Goal: Task Accomplishment & Management: Use online tool/utility

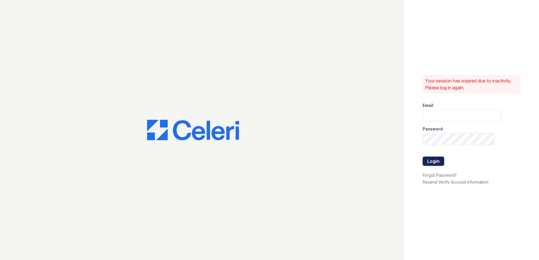
type input "arrivehollywood@trinity-pm.com"
click at [434, 162] on button "Login" at bounding box center [433, 160] width 22 height 9
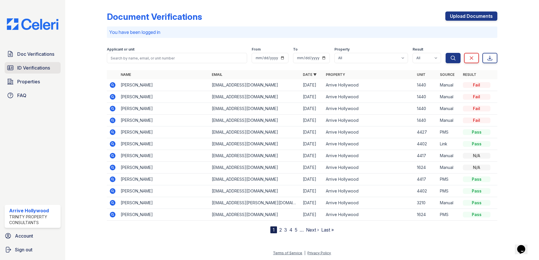
click at [34, 69] on span "ID Verifications" at bounding box center [33, 67] width 33 height 7
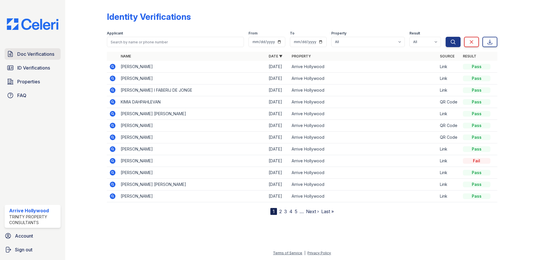
click at [26, 55] on span "Doc Verifications" at bounding box center [35, 54] width 37 height 7
